Goal: Task Accomplishment & Management: Manage account settings

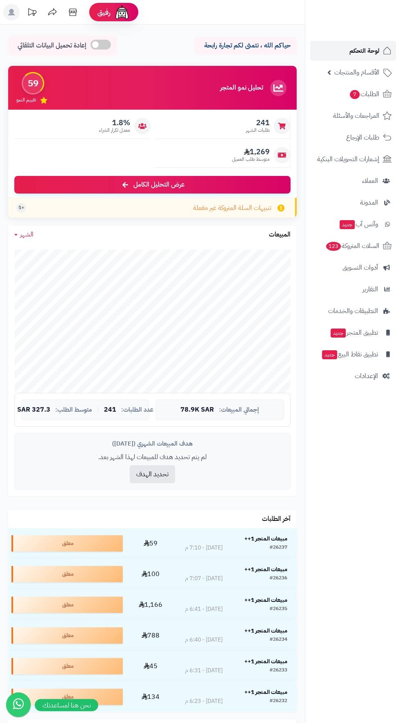
click at [368, 46] on span "لوحة التحكم" at bounding box center [364, 50] width 30 height 11
